Goal: Transaction & Acquisition: Purchase product/service

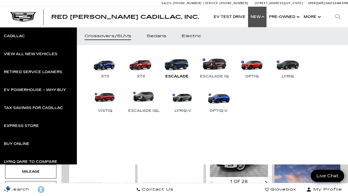
click at [178, 64] on link "Escalade" at bounding box center [176, 66] width 31 height 27
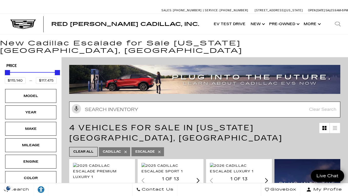
click at [161, 106] on input "text" at bounding box center [204, 109] width 271 height 16
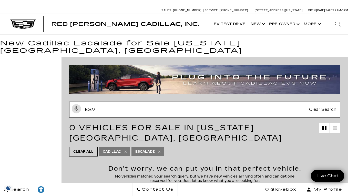
type input "esv"
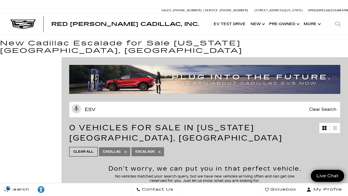
click at [161, 150] on icon at bounding box center [159, 152] width 4 height 4
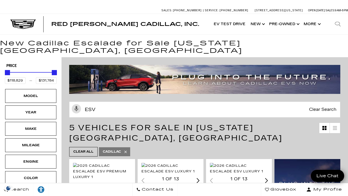
click at [126, 150] on icon at bounding box center [126, 152] width 4 height 4
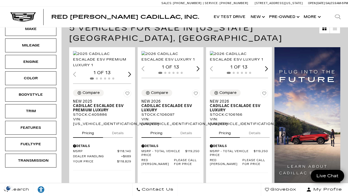
scroll to position [91, 0]
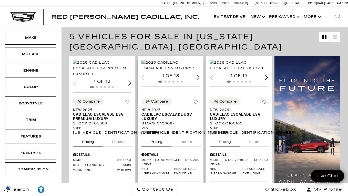
click at [157, 121] on span "Cadillac Escalade ESV Luxury" at bounding box center [168, 116] width 54 height 9
